Goal: Task Accomplishment & Management: Use online tool/utility

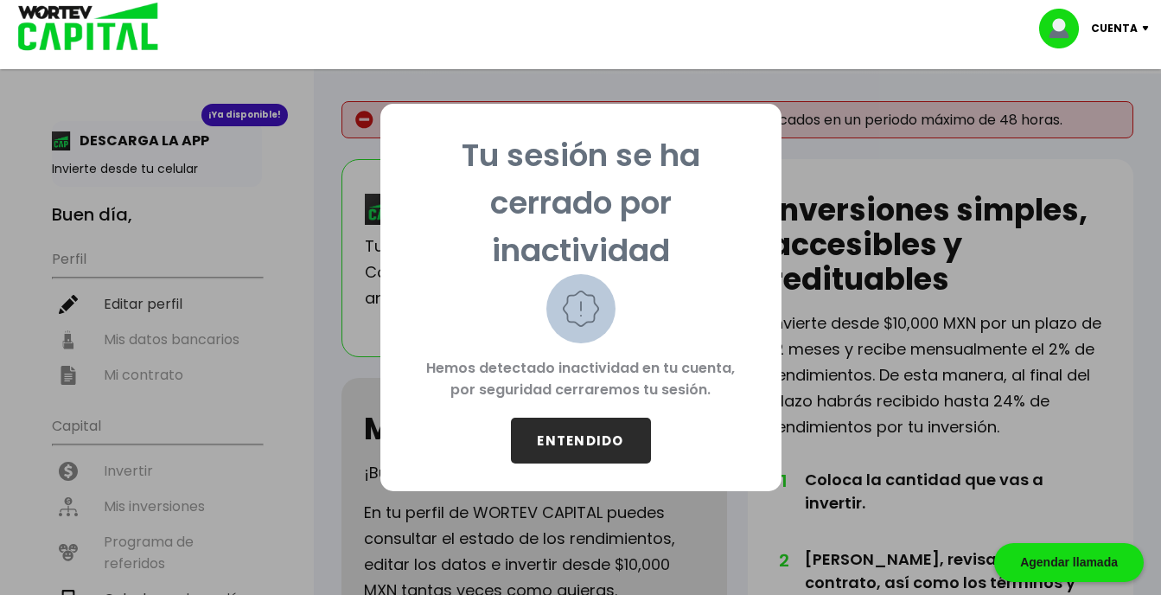
click at [547, 444] on button "ENTENDIDO" at bounding box center [581, 441] width 140 height 46
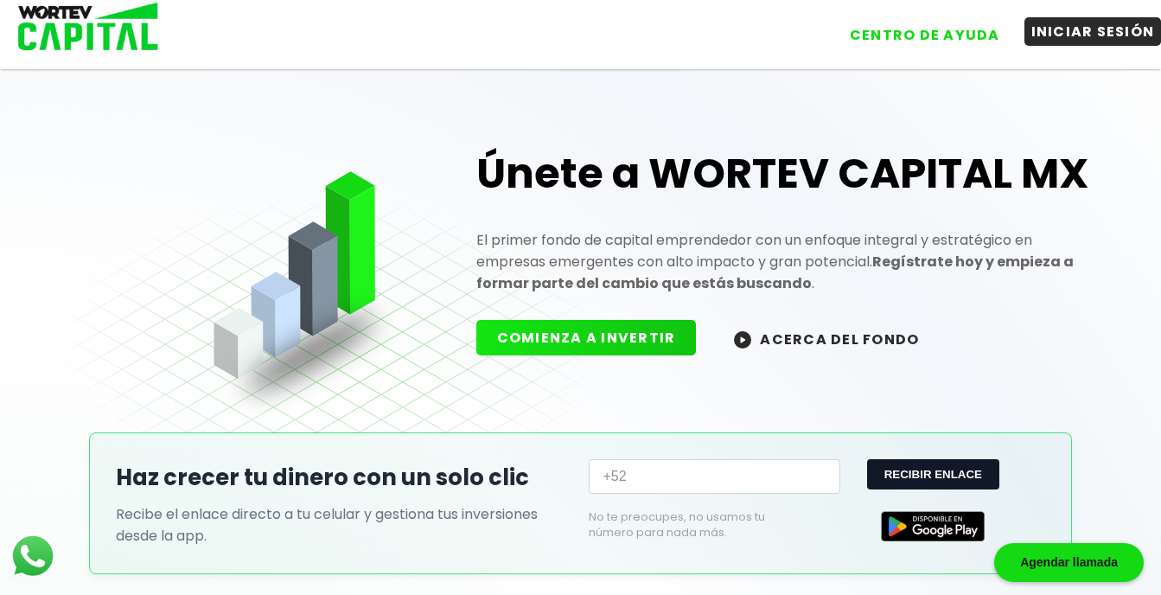
click at [1043, 31] on button "INICIAR SESIÓN" at bounding box center [1093, 31] width 137 height 29
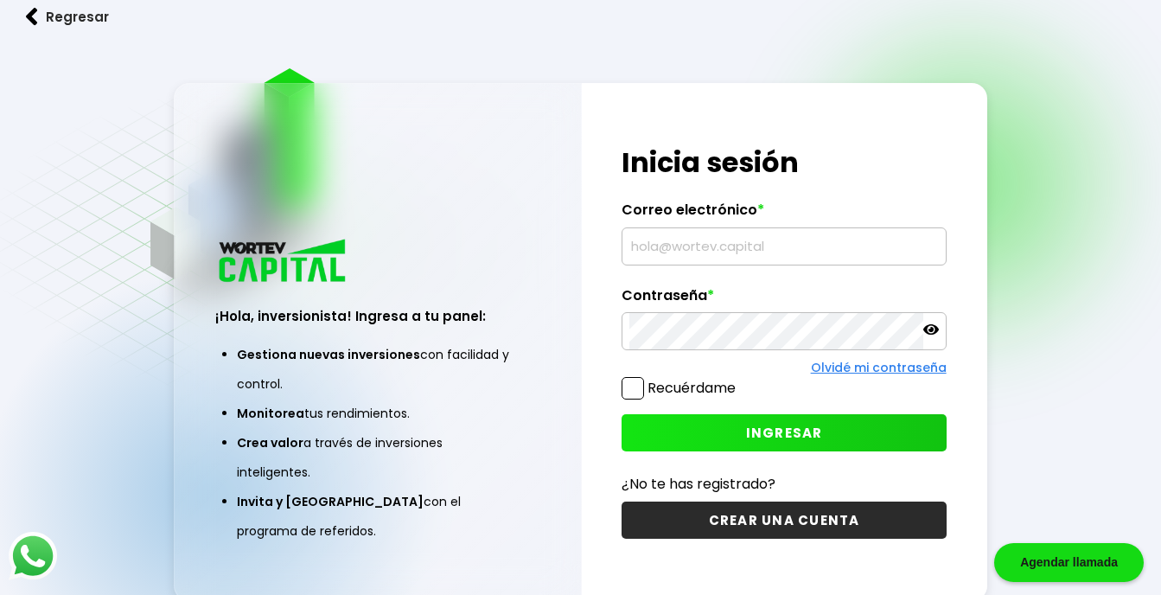
type input "[EMAIL_ADDRESS][DOMAIN_NAME]"
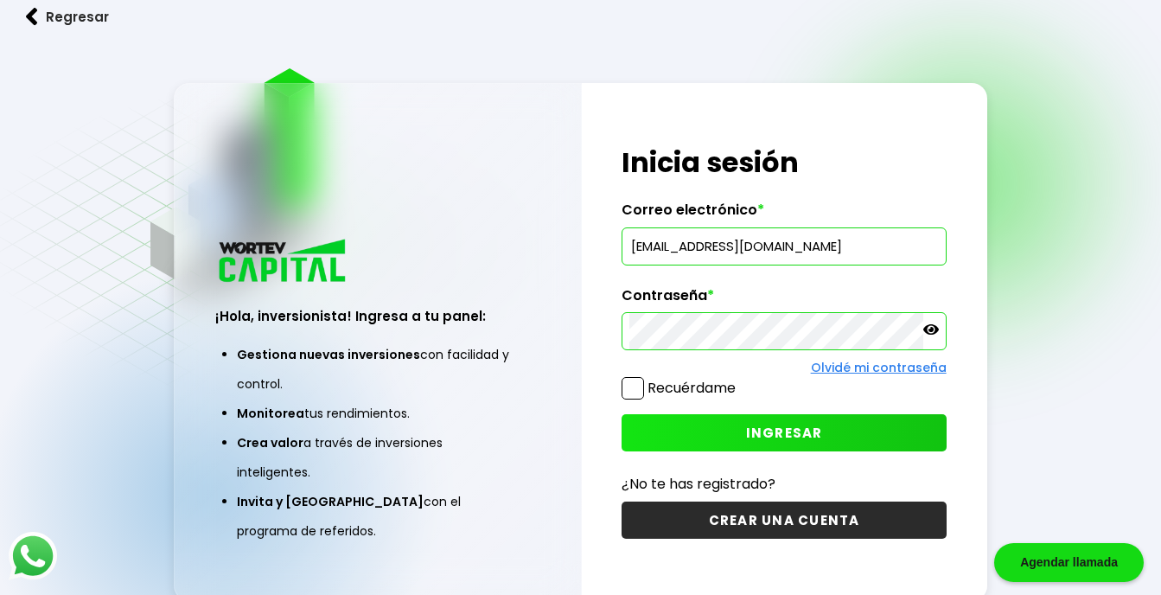
click at [631, 389] on span at bounding box center [633, 388] width 22 height 22
click at [739, 380] on input "Recuérdame" at bounding box center [739, 380] width 0 height 0
click at [694, 441] on button "INGRESAR" at bounding box center [784, 432] width 324 height 37
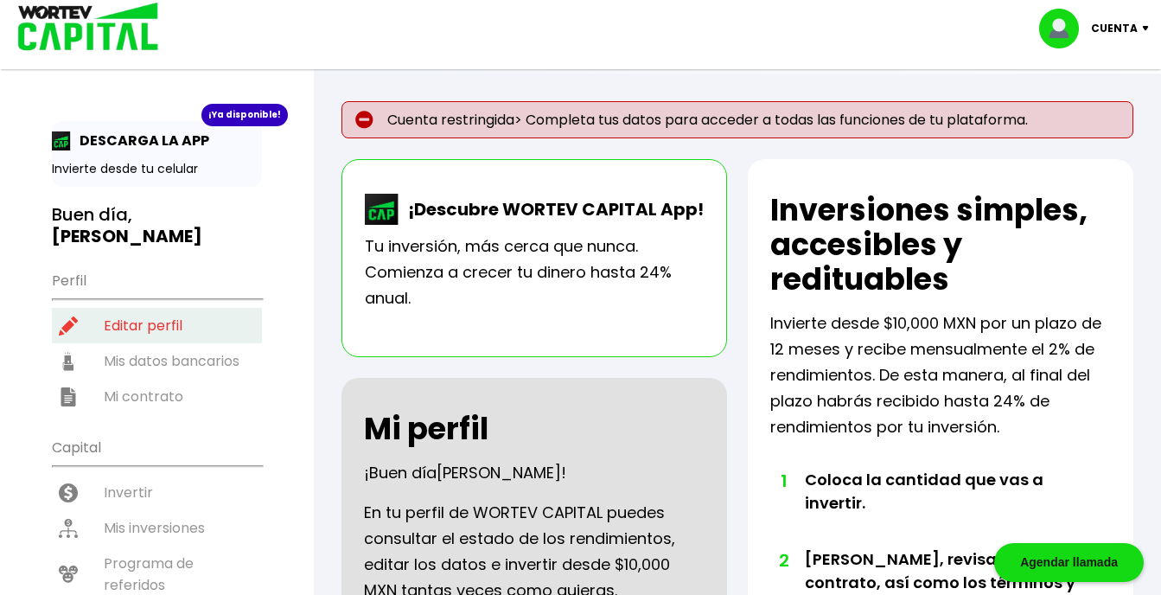
click at [163, 308] on li "Editar perfil" at bounding box center [157, 325] width 210 height 35
select select "Hombre"
select select "Secundaria"
select select "NL"
select select "Mercado Pago"
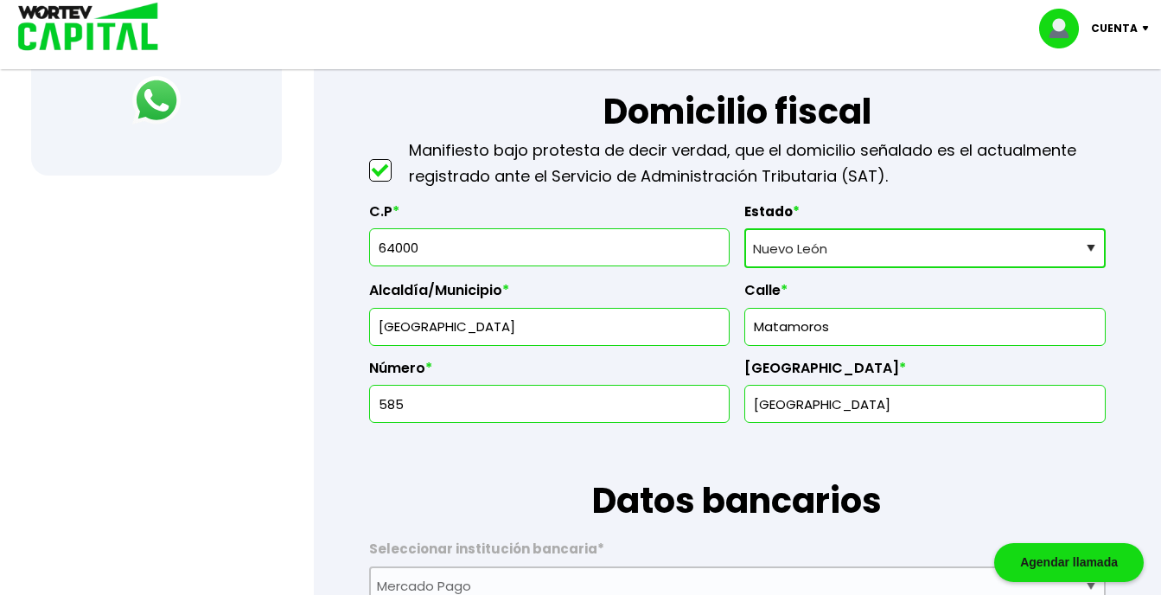
scroll to position [802, 0]
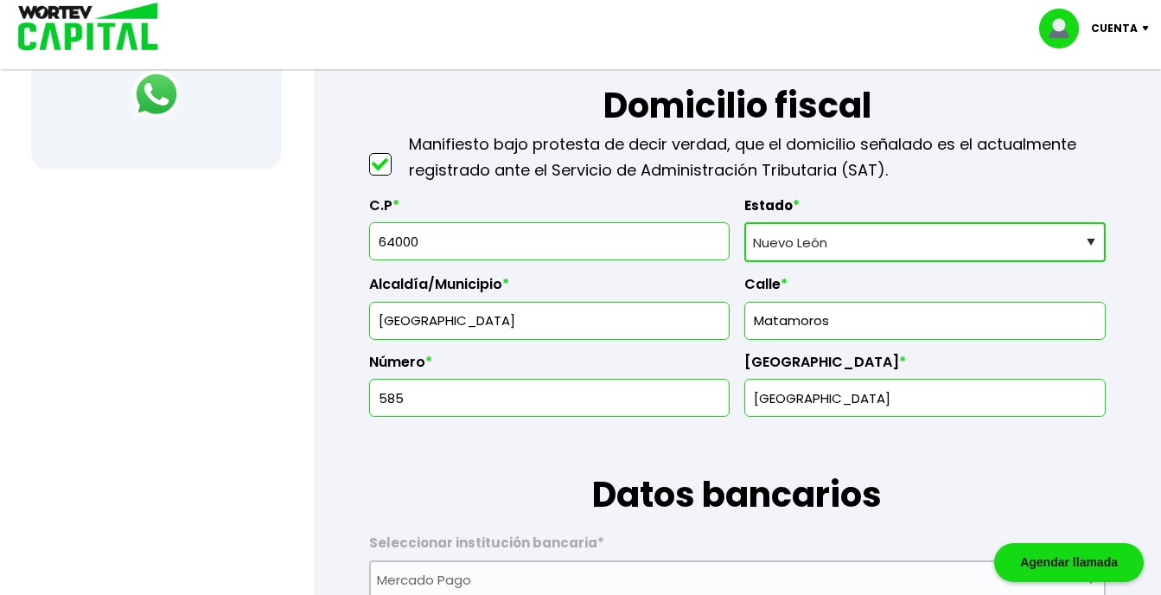
click at [521, 236] on input "64000" at bounding box center [550, 241] width 346 height 36
type input "67258"
type input "Juárez"
type input "[PERSON_NAME]"
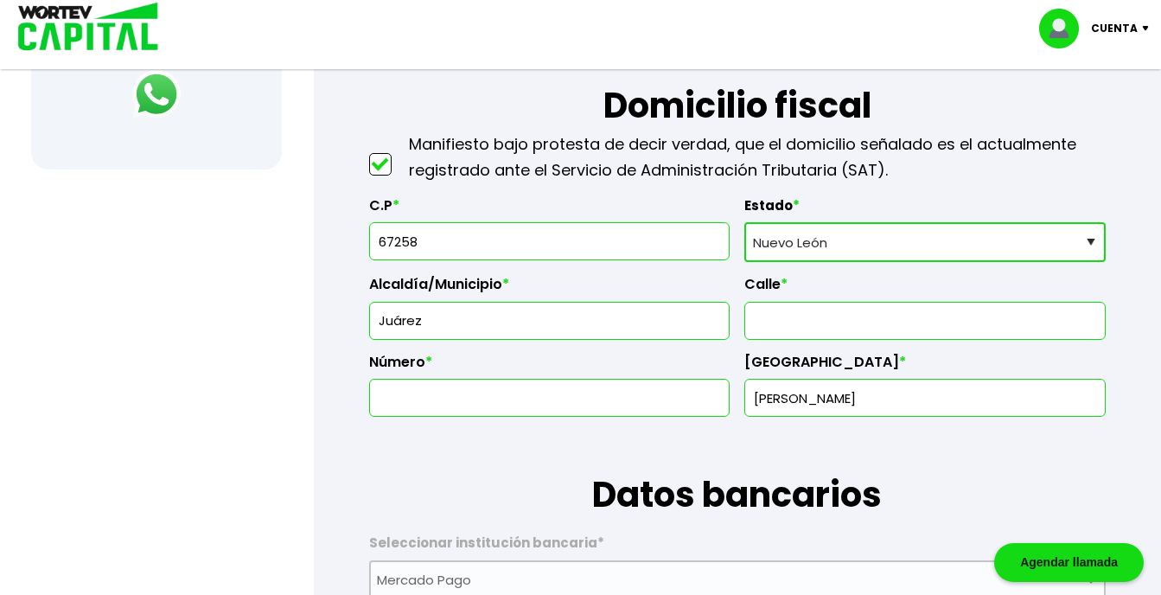
type input "67258"
click at [768, 314] on input "text" at bounding box center [925, 321] width 346 height 36
type input "[GEOGRAPHIC_DATA]"
type input "416b"
click at [894, 406] on input "[PERSON_NAME]" at bounding box center [925, 398] width 346 height 36
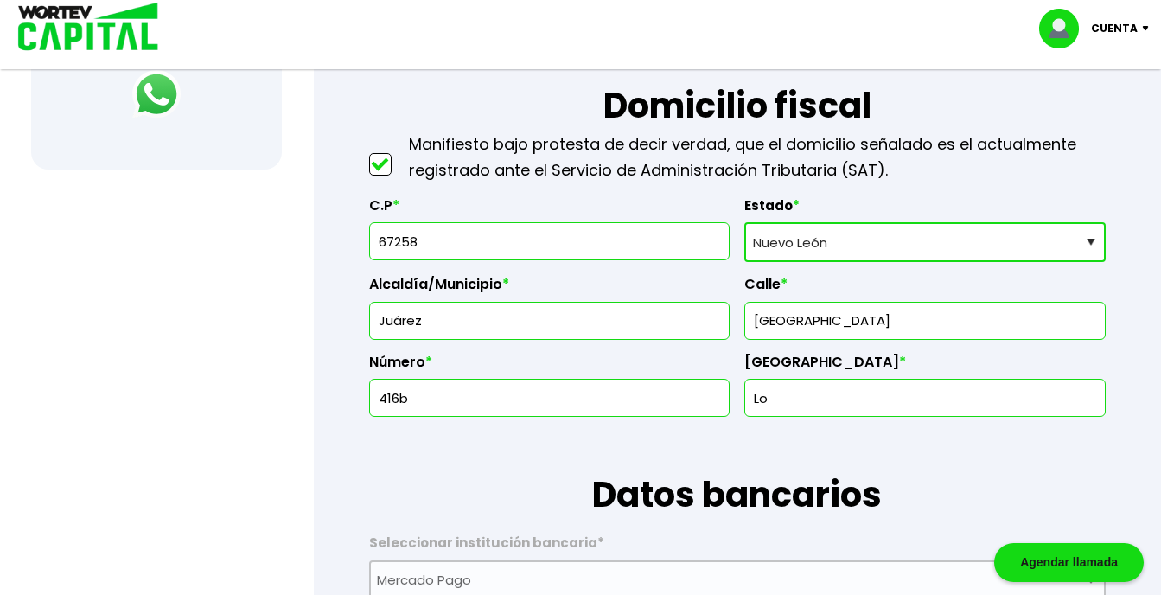
type input "Los puertos 4to sector"
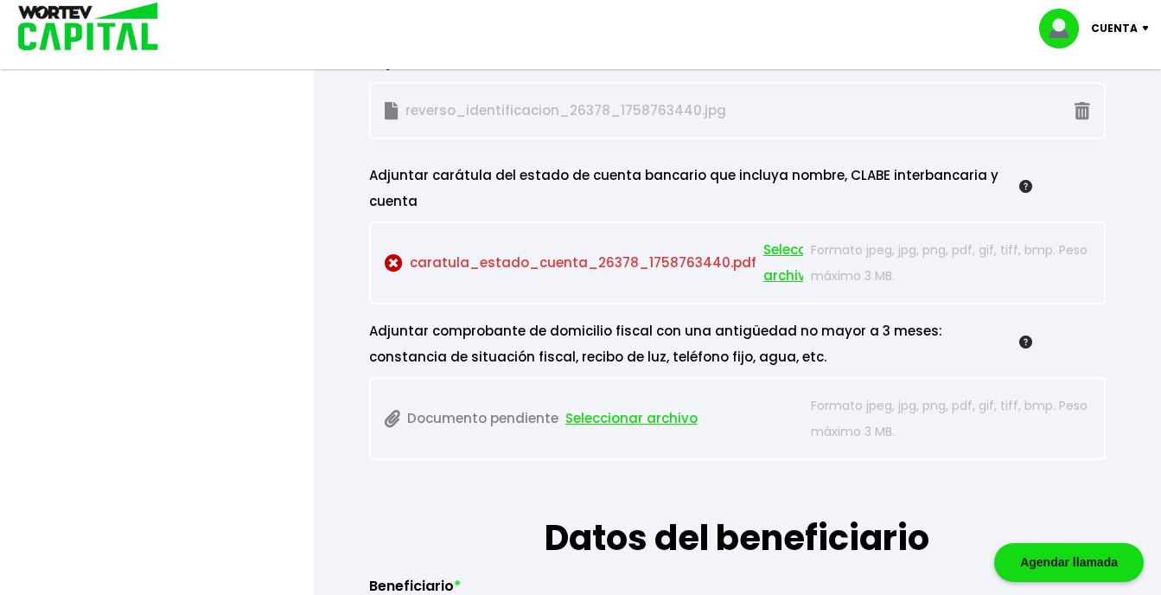
scroll to position [1721, 0]
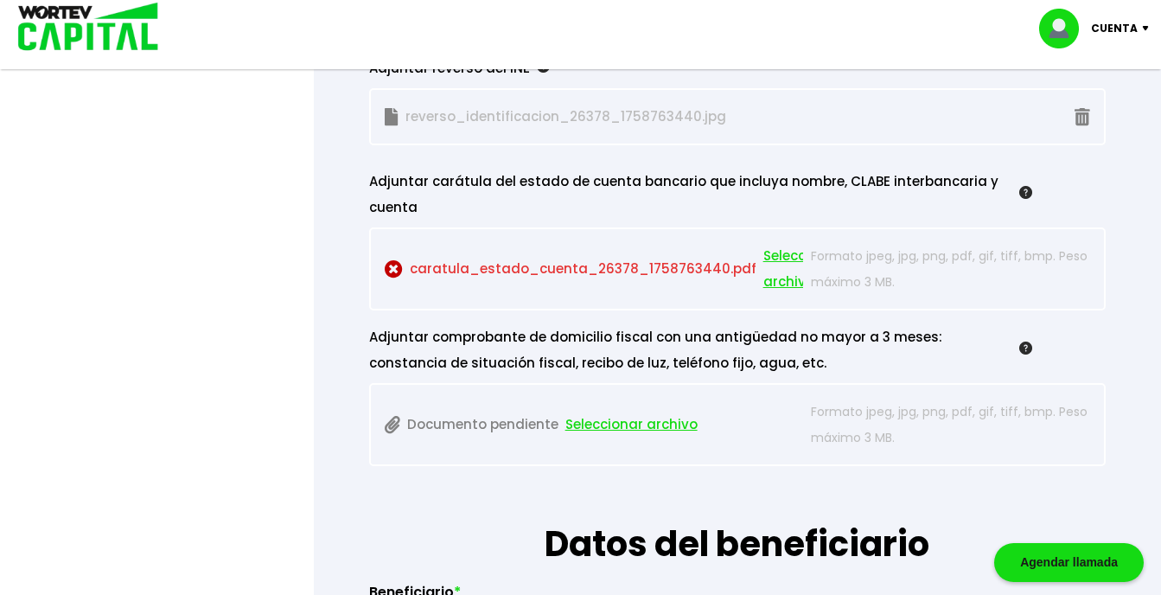
click at [766, 261] on span "Seleccionar archivo" at bounding box center [803, 269] width 78 height 52
click at [607, 419] on span "Seleccionar archivo" at bounding box center [632, 425] width 132 height 26
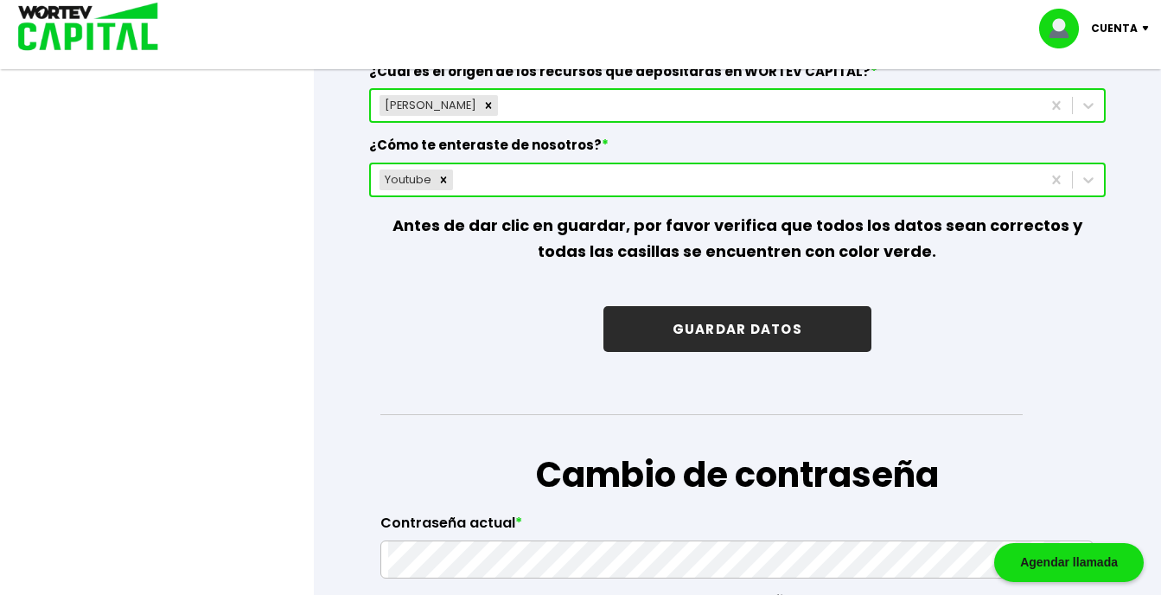
scroll to position [2582, 0]
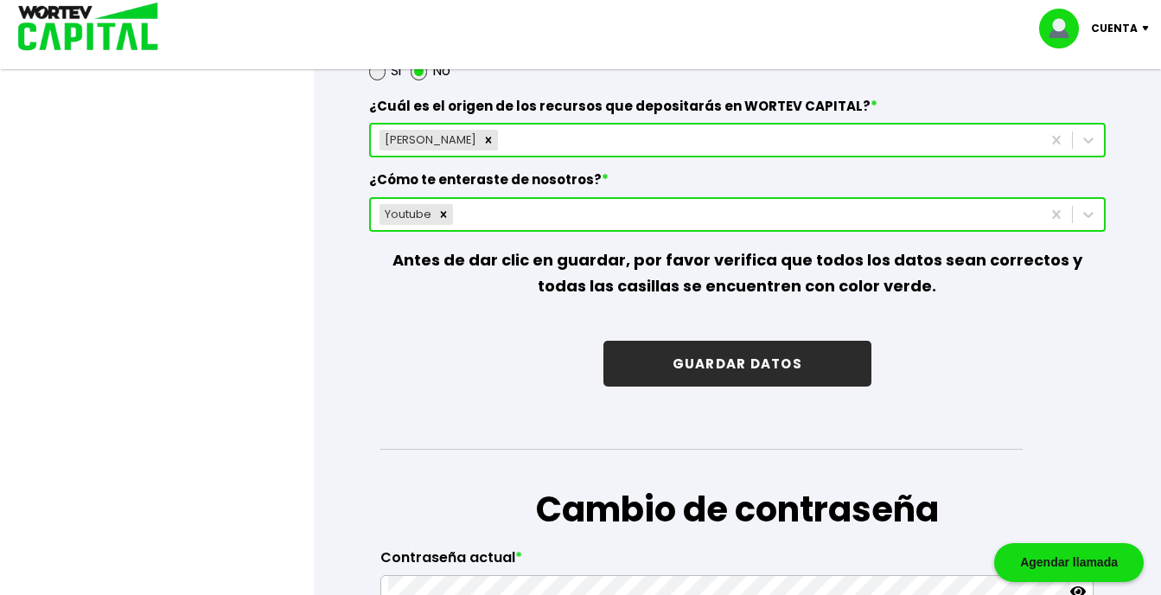
click at [802, 380] on button "GUARDAR DATOS" at bounding box center [738, 364] width 268 height 46
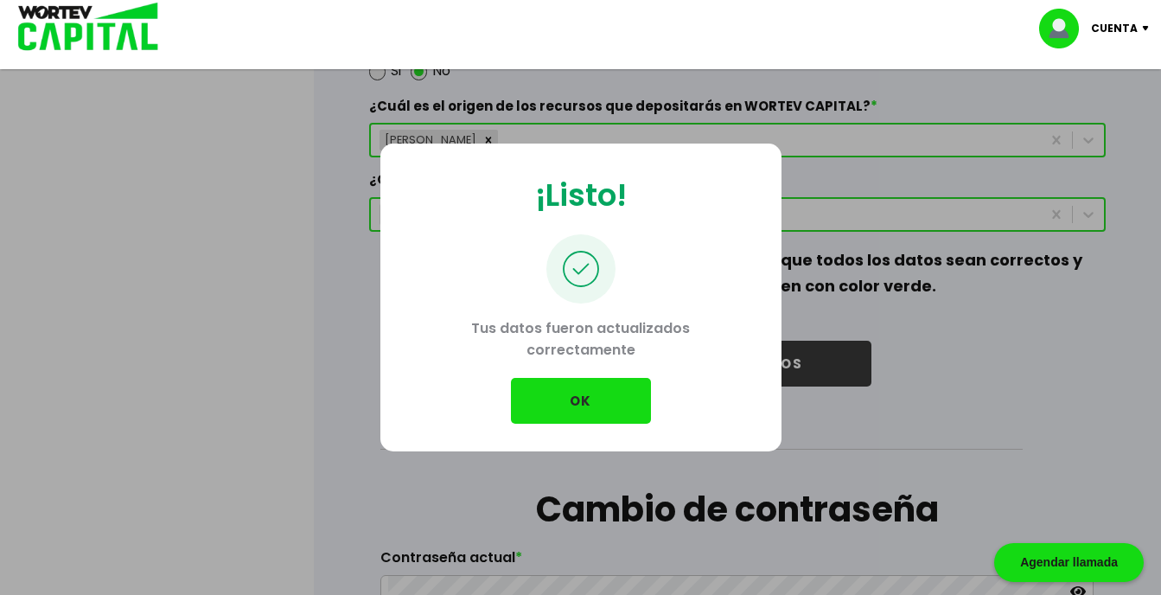
click at [609, 419] on button "OK" at bounding box center [581, 401] width 140 height 46
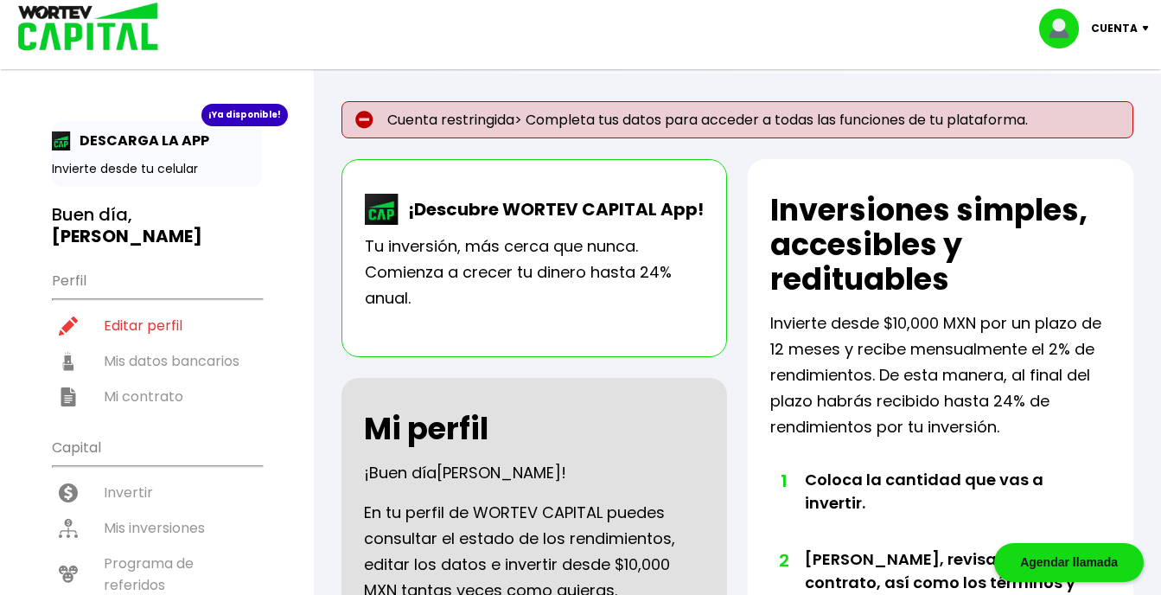
click at [158, 332] on ul "Perfil Editar perfil Mis datos bancarios Mi contrato" at bounding box center [157, 337] width 210 height 153
click at [527, 550] on p "En tu perfil de WORTEV CAPITAL puedes consultar el estado de los rendimientos, …" at bounding box center [534, 552] width 341 height 104
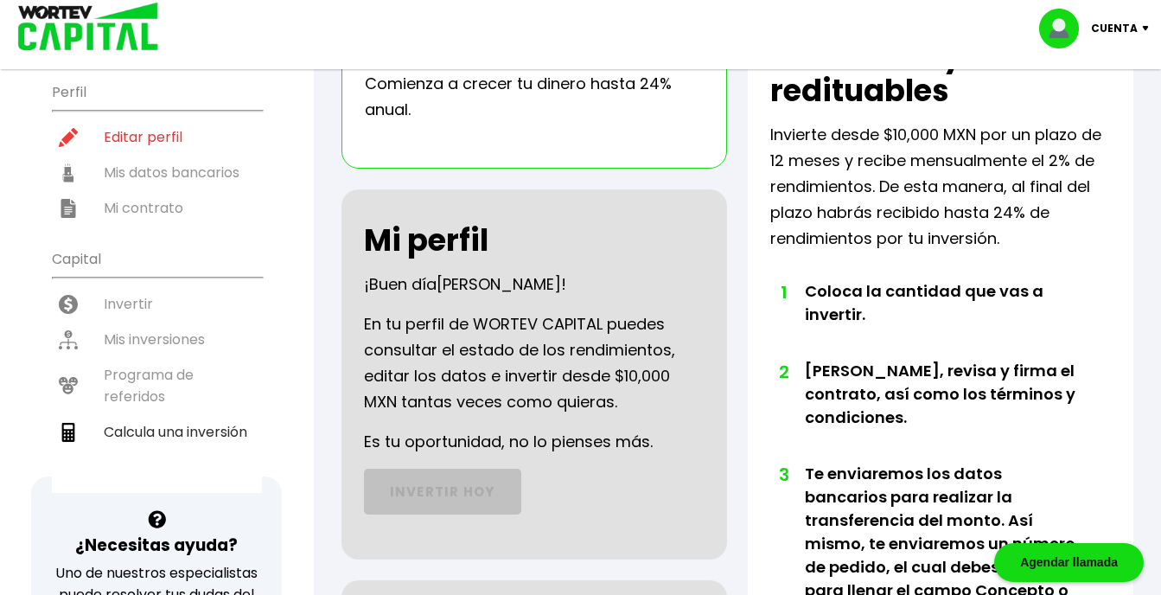
scroll to position [168, 0]
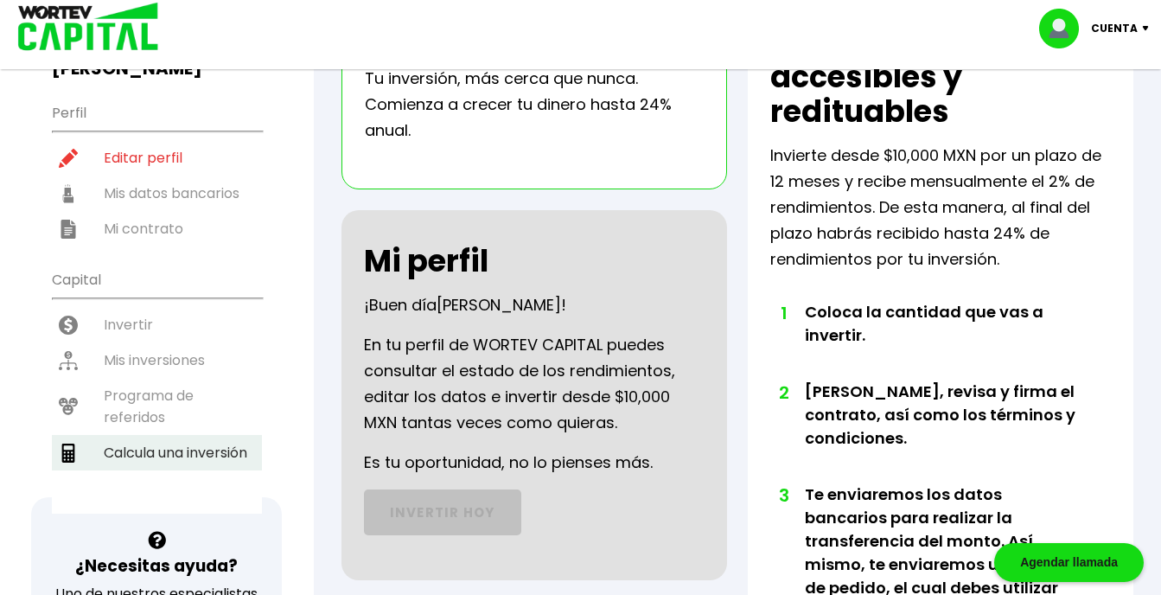
click at [129, 442] on li "Calcula una inversión" at bounding box center [157, 452] width 210 height 35
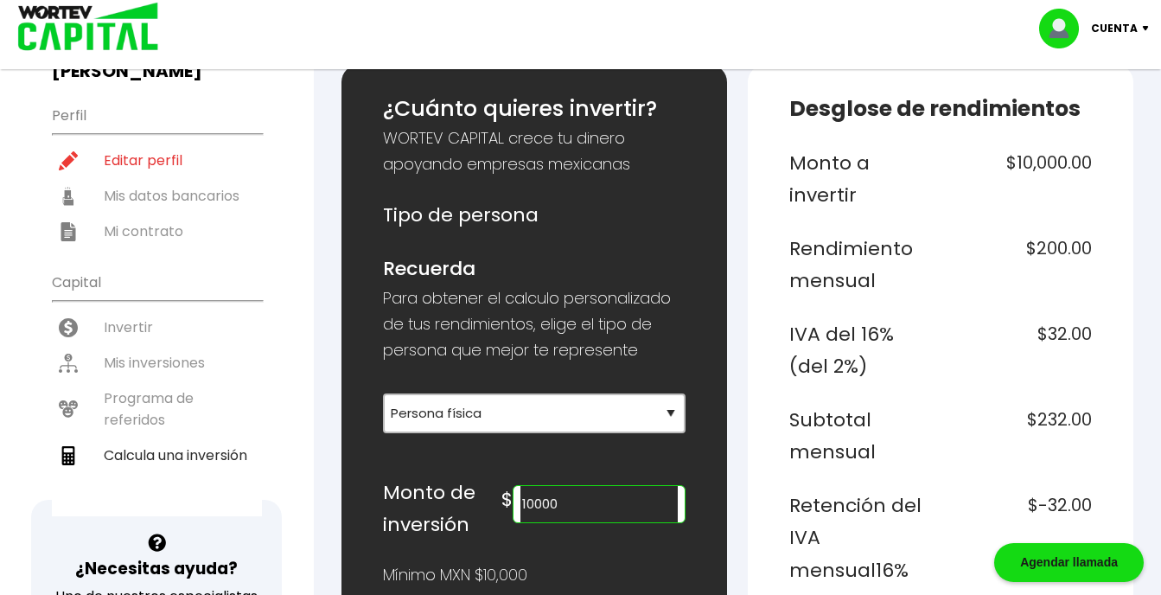
scroll to position [176, 0]
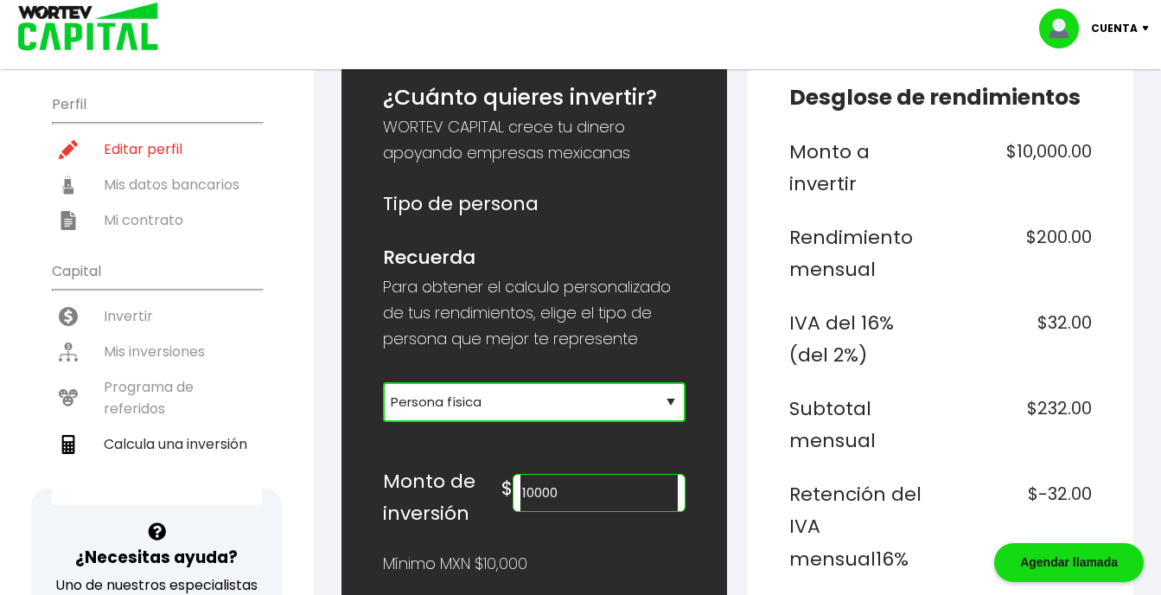
click at [668, 407] on select "Selecciona tu tipo de persona Persona Física que emite factura Persona física P…" at bounding box center [534, 402] width 303 height 40
click at [383, 382] on select "Selecciona tu tipo de persona Persona Física que emite factura Persona física P…" at bounding box center [534, 402] width 303 height 40
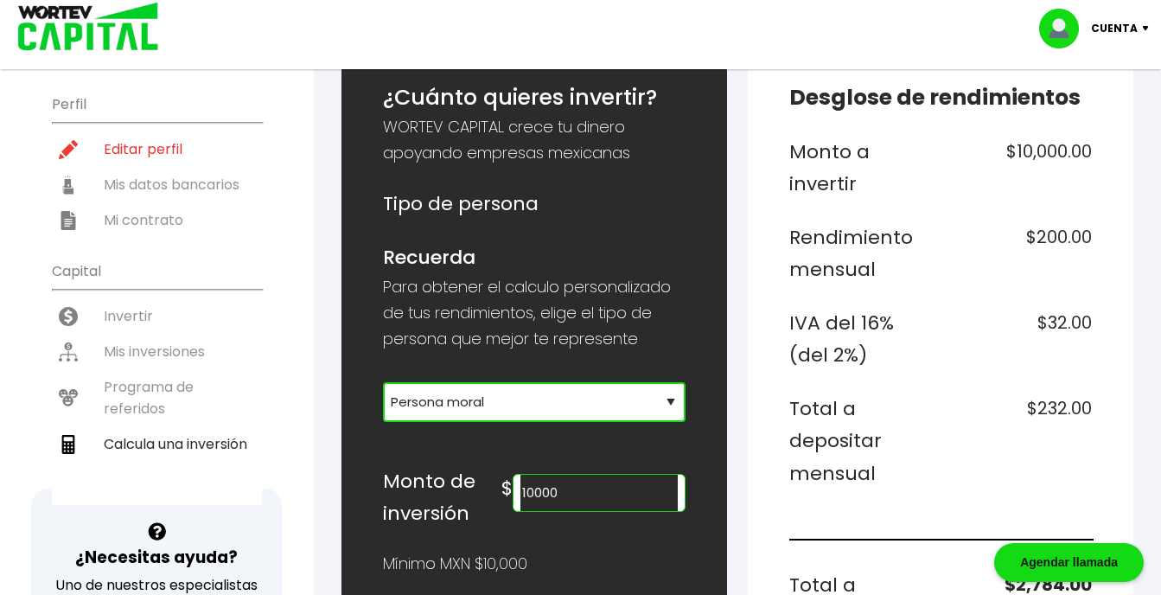
select select "1"
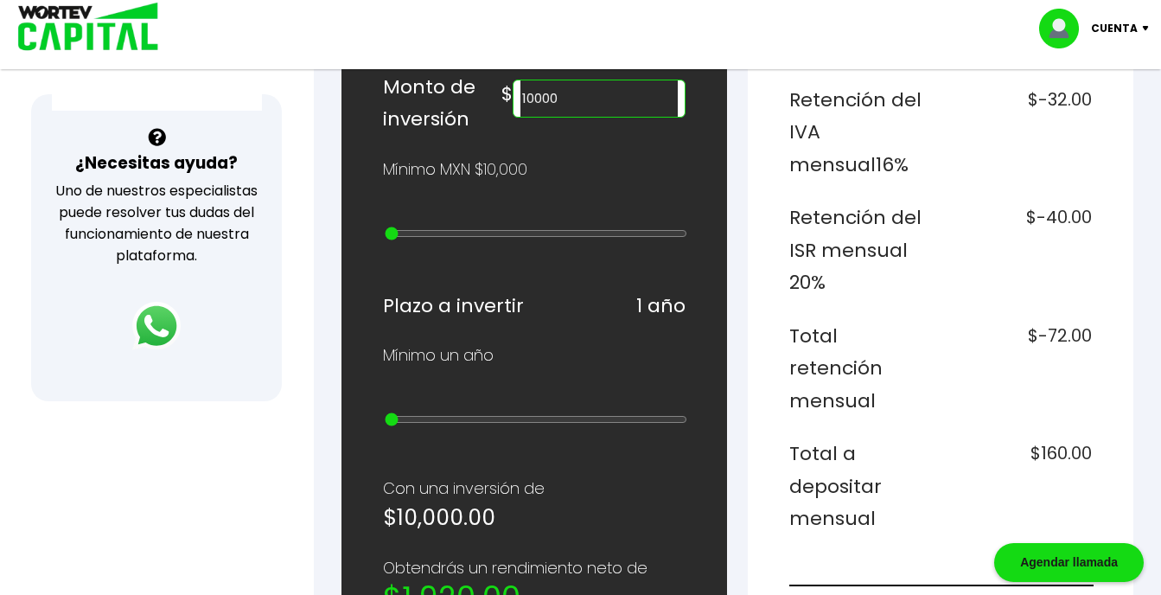
scroll to position [512, 0]
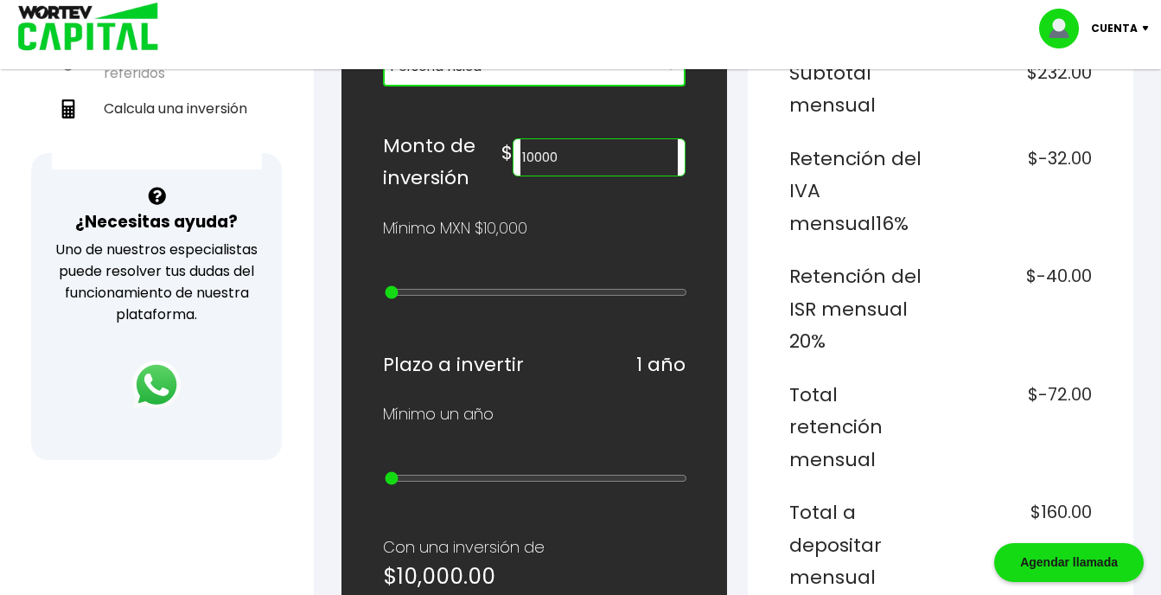
type input "20000"
type input "1"
click at [401, 295] on input "range" at bounding box center [536, 292] width 303 height 14
type input "30000"
type input "2"
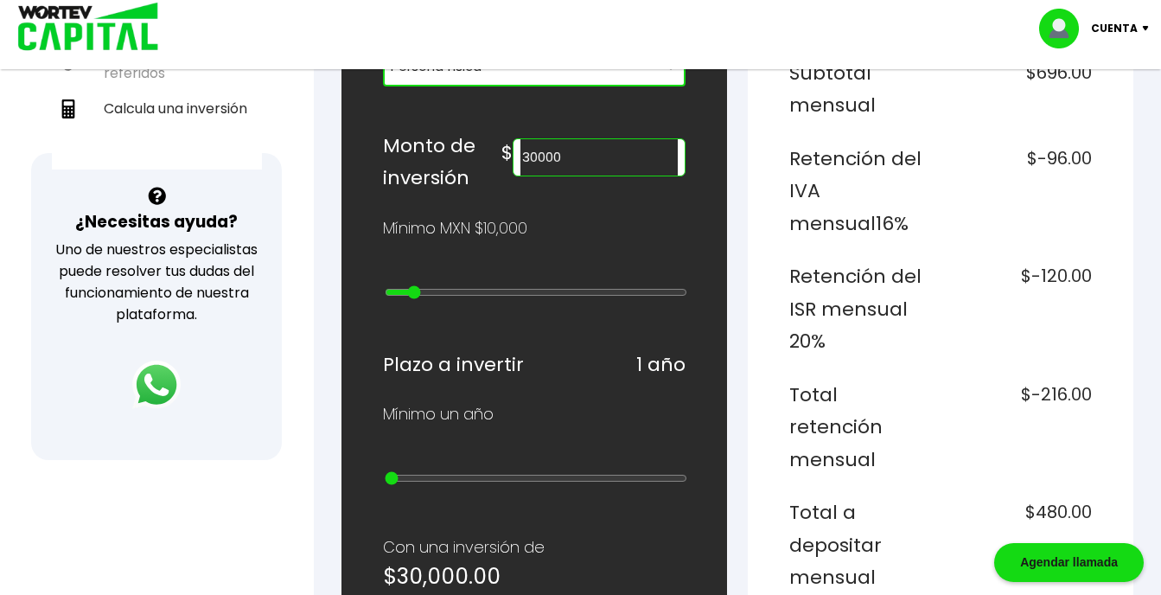
click at [412, 295] on input "range" at bounding box center [536, 292] width 303 height 14
type input "40000"
type input "3"
click at [425, 296] on input "range" at bounding box center [536, 292] width 303 height 14
type input "50000"
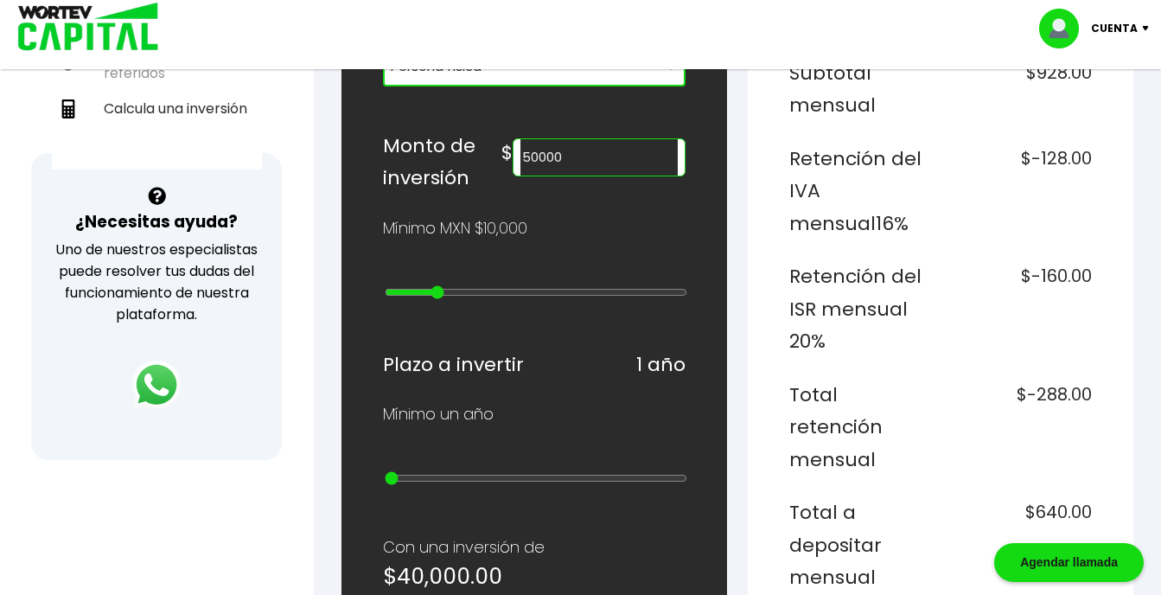
type input "4"
click at [438, 296] on input "range" at bounding box center [536, 292] width 303 height 14
click at [411, 476] on input "range" at bounding box center [536, 478] width 303 height 14
click at [436, 483] on input "range" at bounding box center [536, 478] width 303 height 14
click at [444, 483] on input "range" at bounding box center [536, 478] width 303 height 14
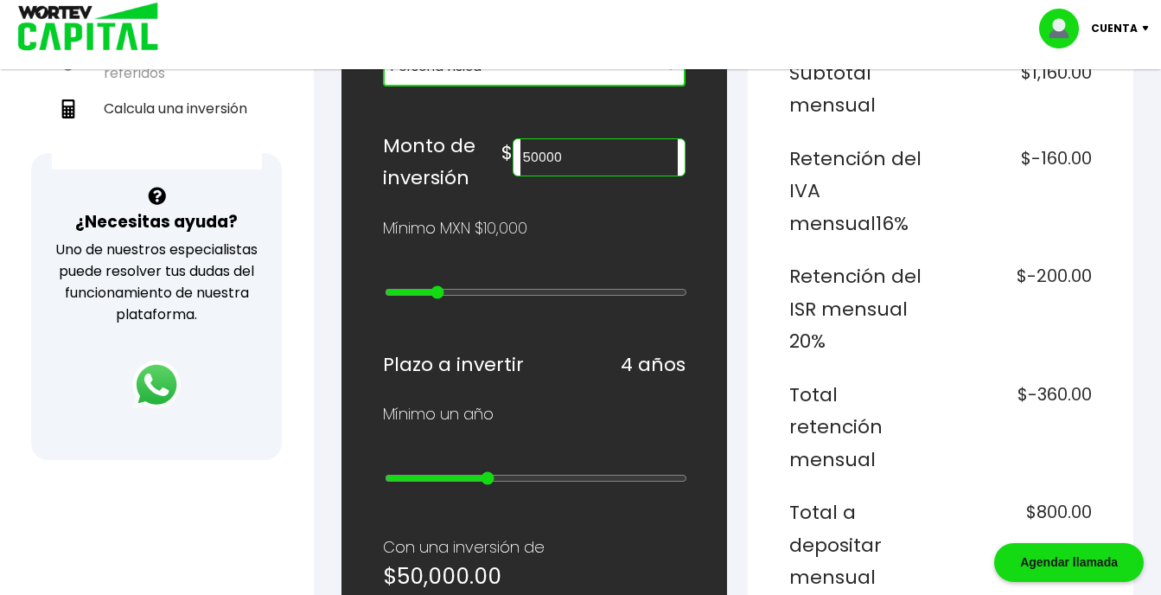
click at [476, 478] on input "range" at bounding box center [536, 478] width 303 height 14
click at [500, 482] on input "range" at bounding box center [536, 478] width 303 height 14
type input "5"
click at [514, 482] on input "range" at bounding box center [536, 478] width 303 height 14
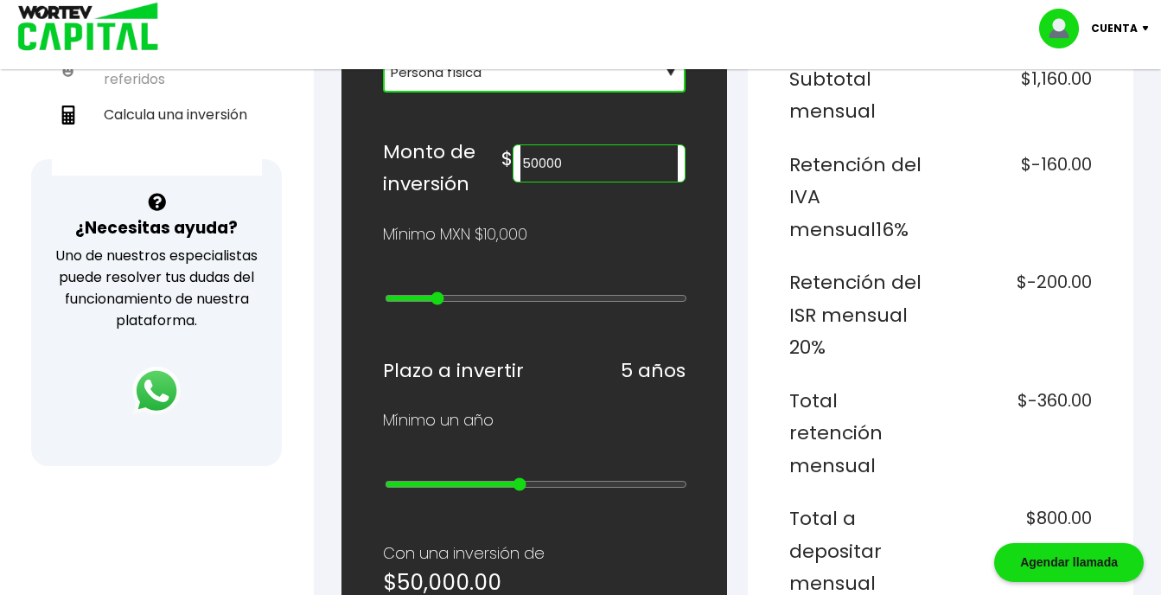
scroll to position [480, 0]
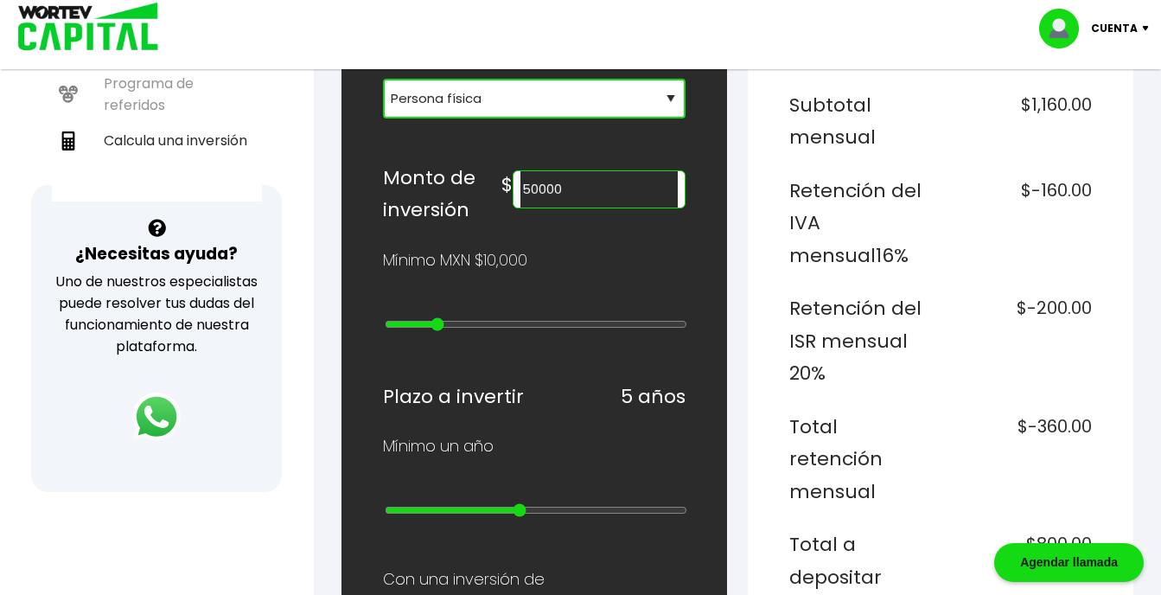
type input "10000"
type input "0"
click at [387, 327] on input "range" at bounding box center [536, 324] width 303 height 14
type input "10"
click at [681, 511] on input "range" at bounding box center [536, 510] width 303 height 14
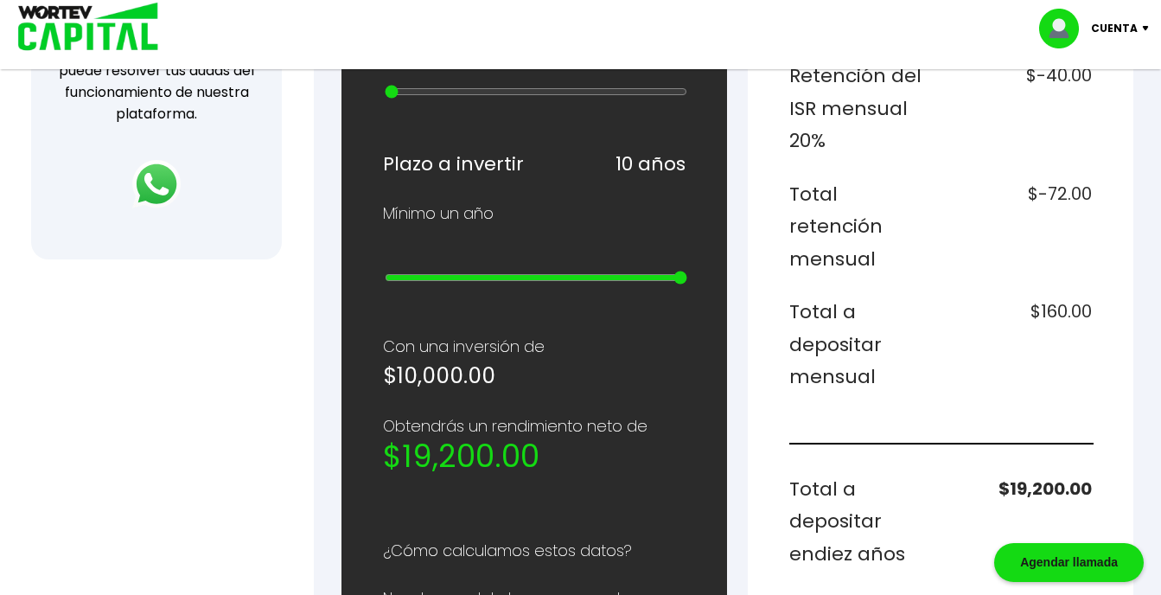
scroll to position [730, 0]
